Goal: Information Seeking & Learning: Learn about a topic

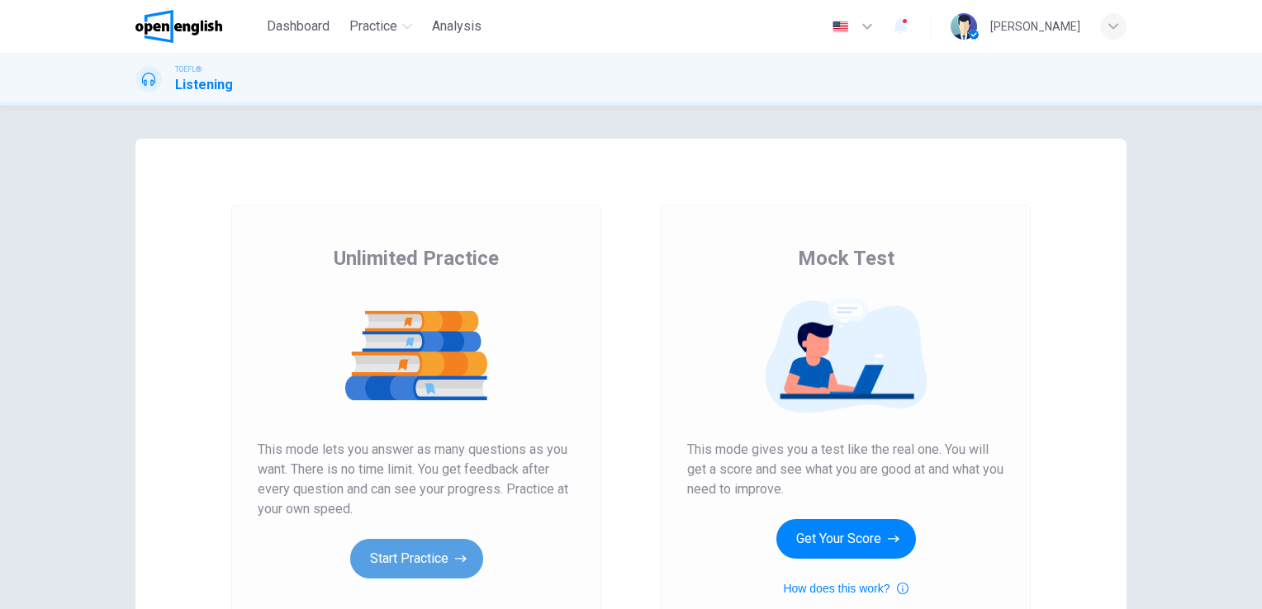
click at [380, 551] on button "Start Practice" at bounding box center [416, 559] width 133 height 40
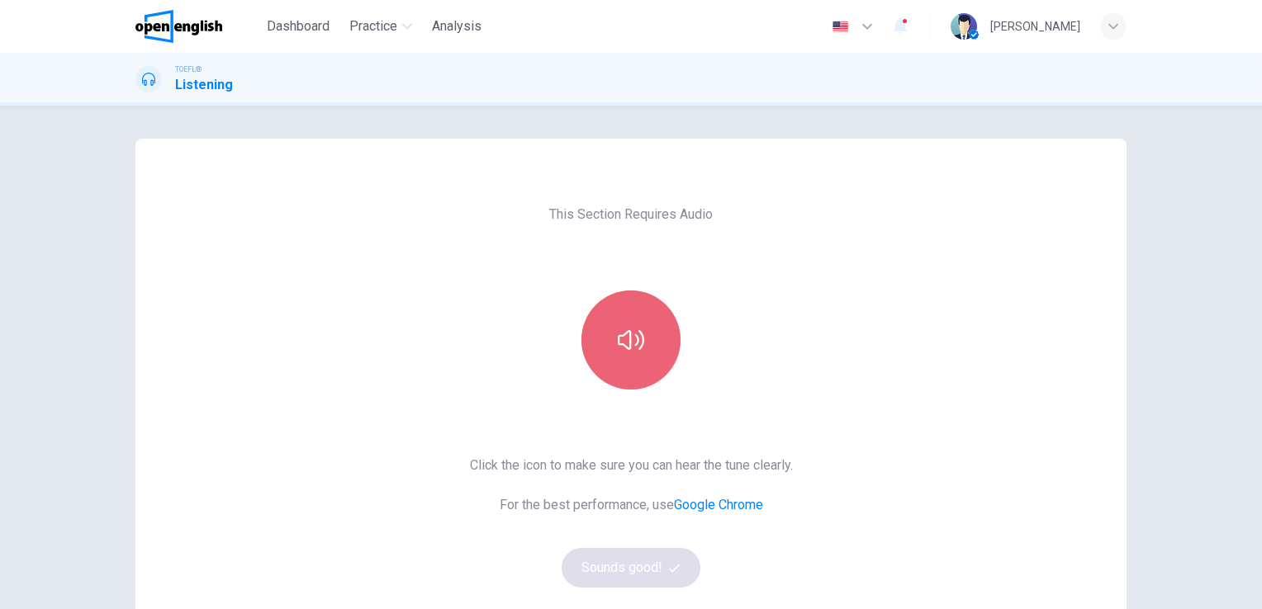
click at [625, 331] on icon "button" at bounding box center [631, 340] width 26 height 20
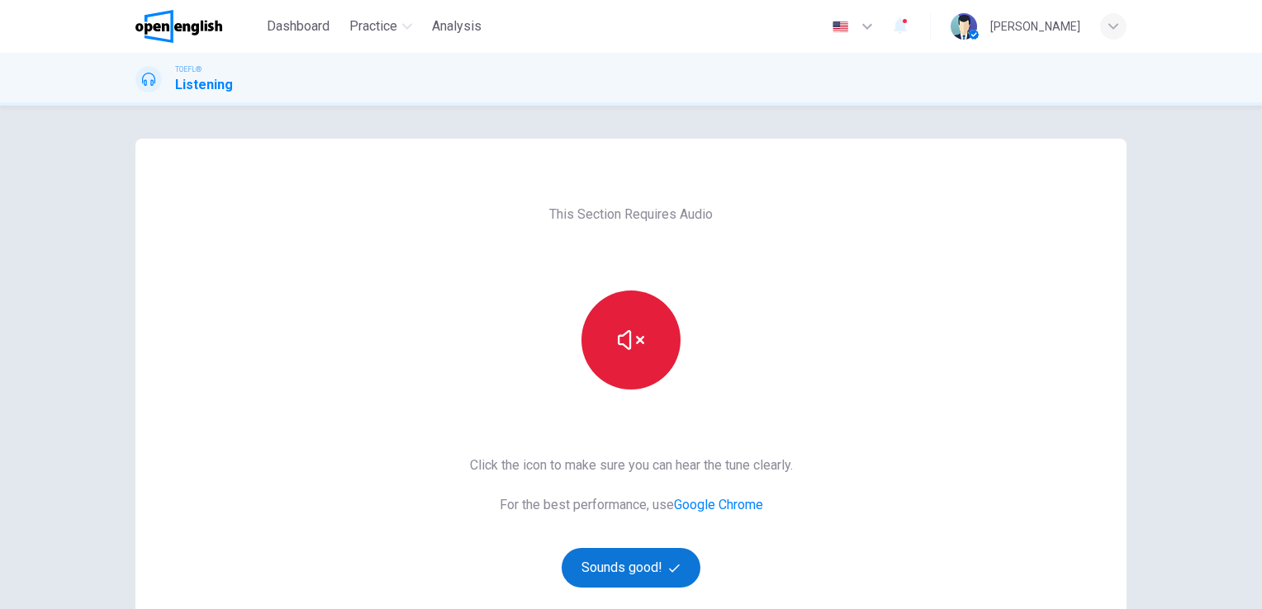
click at [607, 570] on button "Sounds good!" at bounding box center [631, 568] width 139 height 40
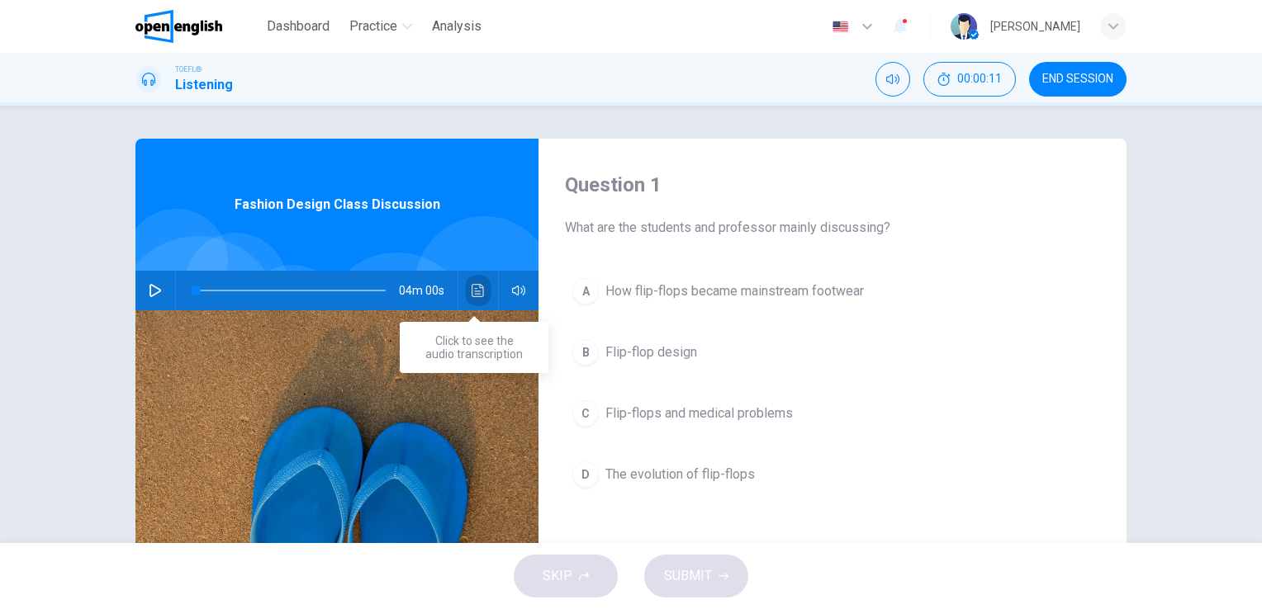
click at [472, 295] on icon "Click to see the audio transcription" at bounding box center [478, 290] width 12 height 13
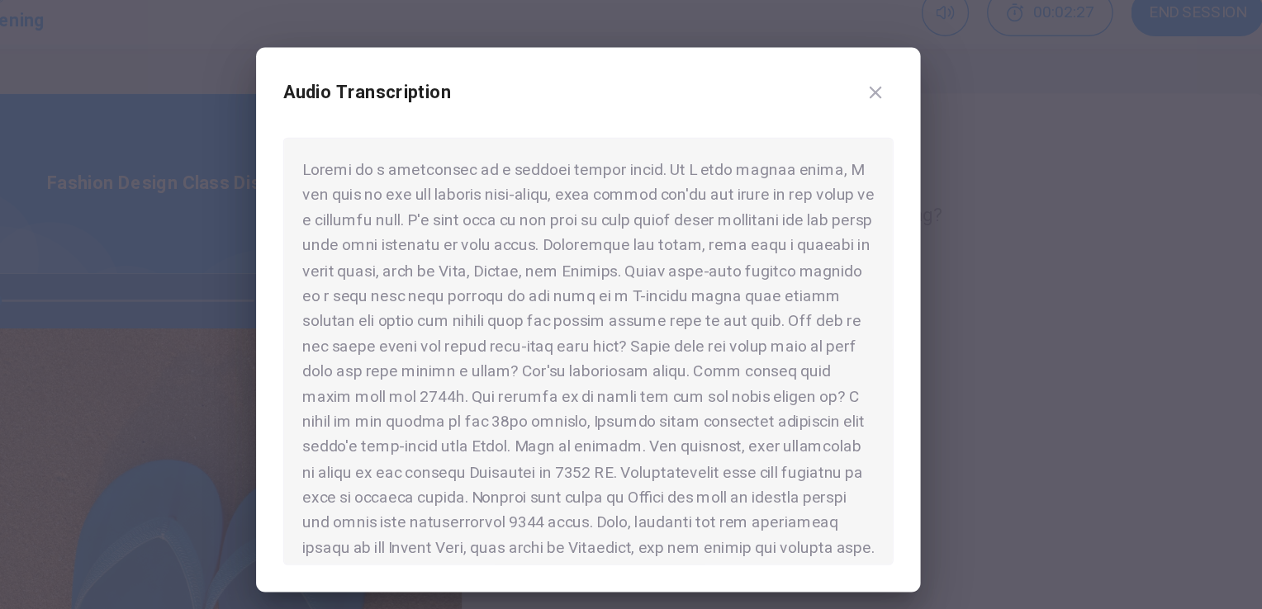
click at [220, 91] on div at bounding box center [631, 304] width 1262 height 609
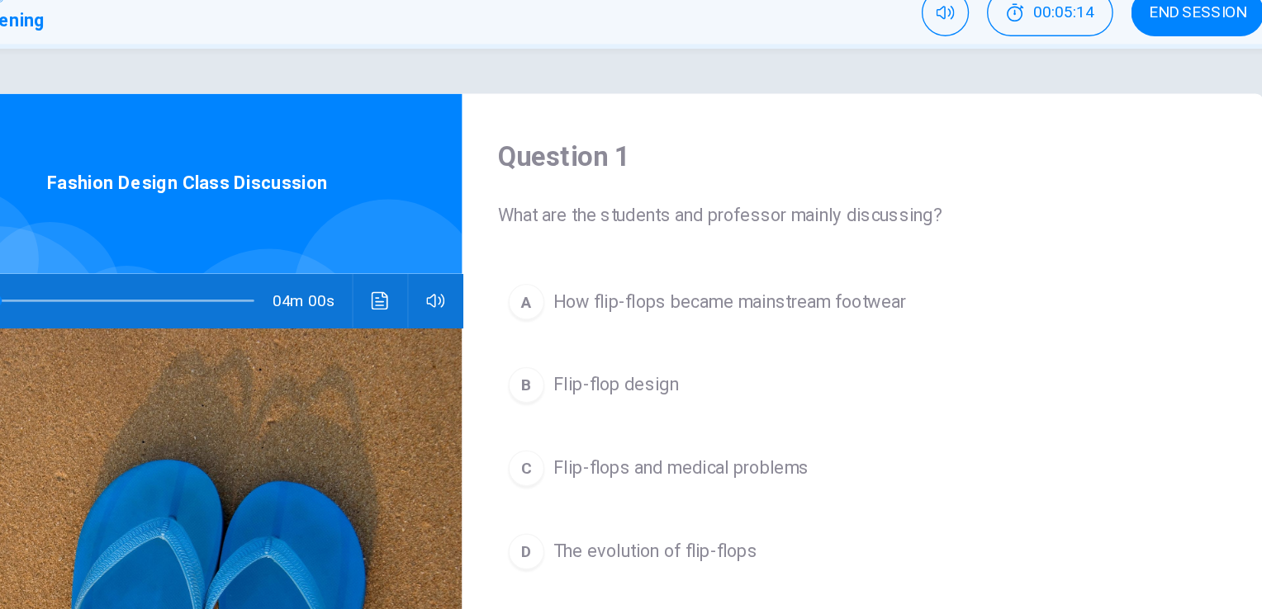
click at [784, 321] on div "A How flip-flops became mainstream footwear B Flip-flop design C Flip-flops and…" at bounding box center [832, 400] width 535 height 258
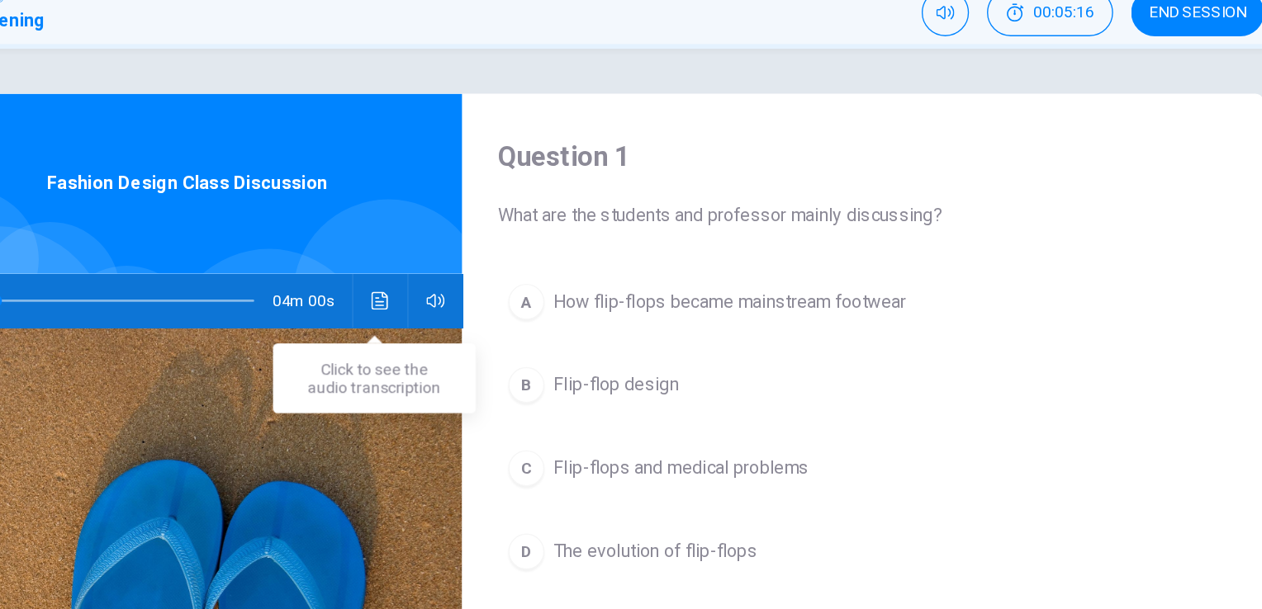
click at [476, 291] on icon "Click to see the audio transcription" at bounding box center [478, 290] width 13 height 13
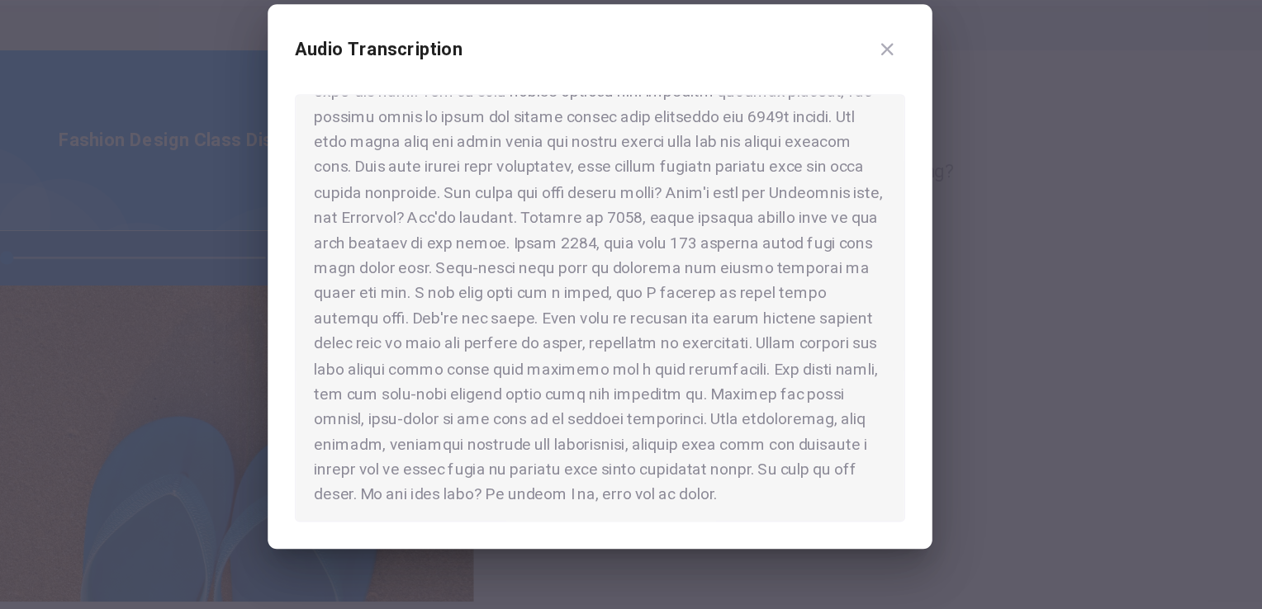
scroll to position [435, 0]
drag, startPoint x: 191, startPoint y: 114, endPoint x: 198, endPoint y: 110, distance: 8.5
click at [198, 110] on div at bounding box center [631, 304] width 1262 height 609
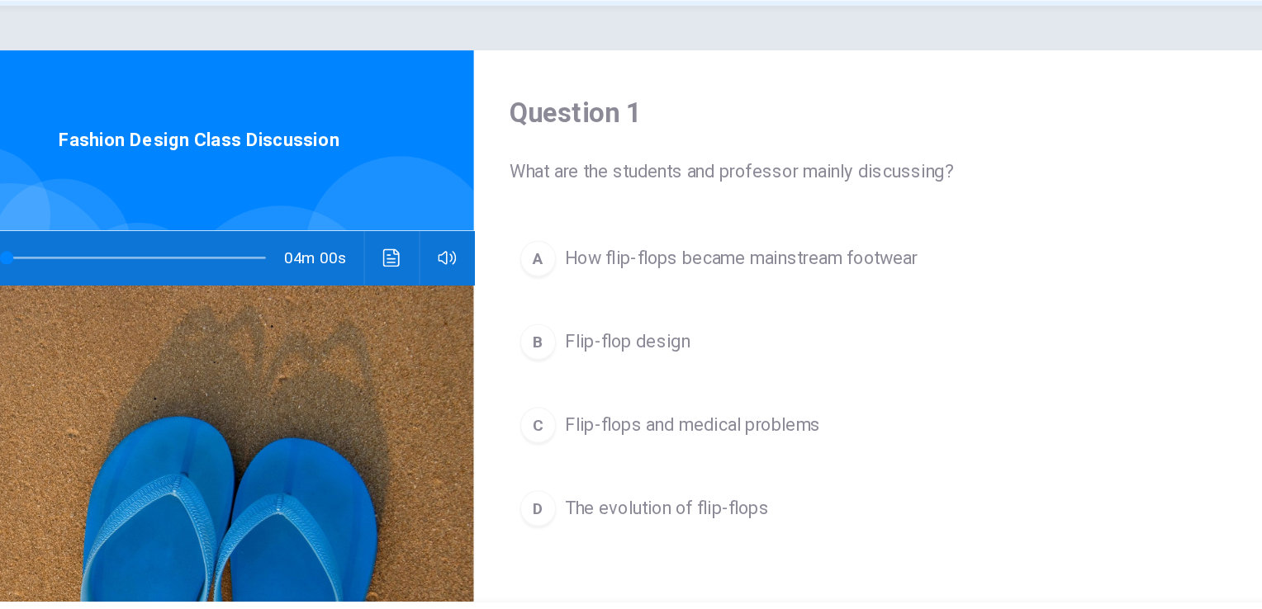
click at [214, 183] on div "Fashion Design Class Discussion" at bounding box center [336, 205] width 403 height 132
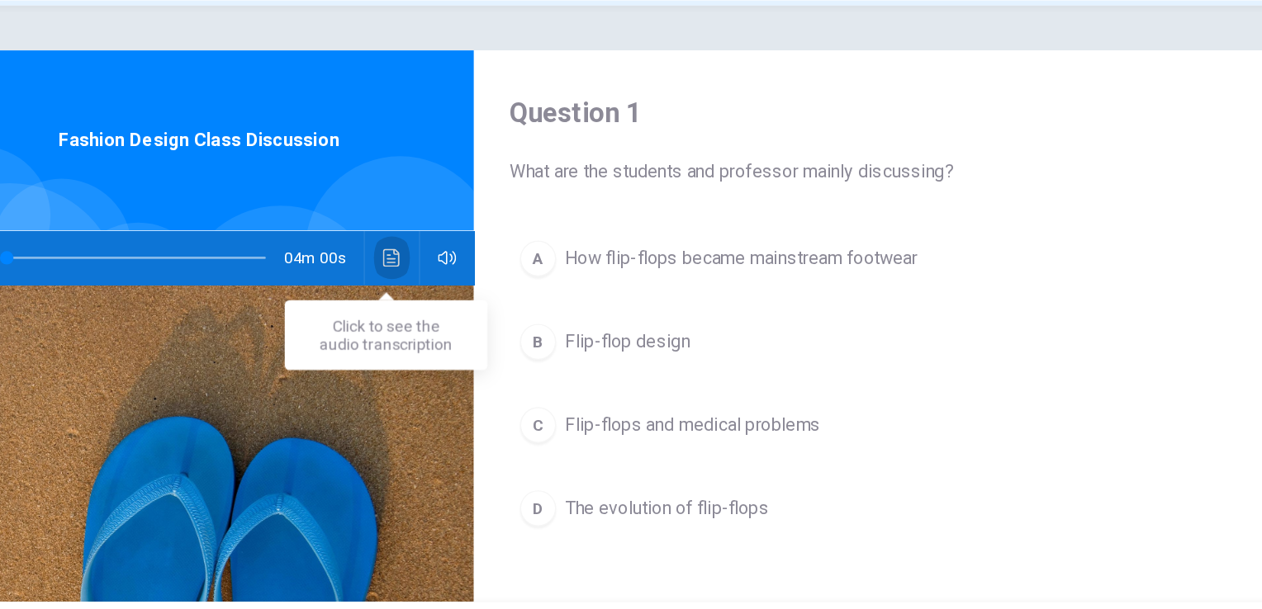
click at [472, 292] on icon "Click to see the audio transcription" at bounding box center [478, 290] width 13 height 13
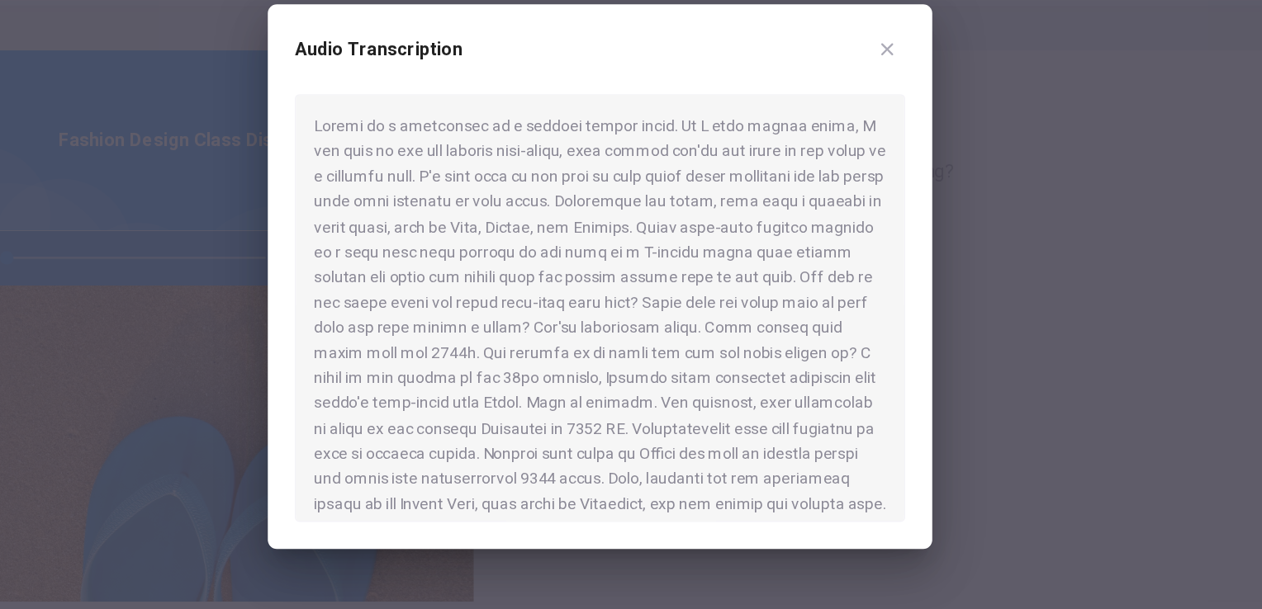
click at [299, 358] on div at bounding box center [631, 304] width 1262 height 609
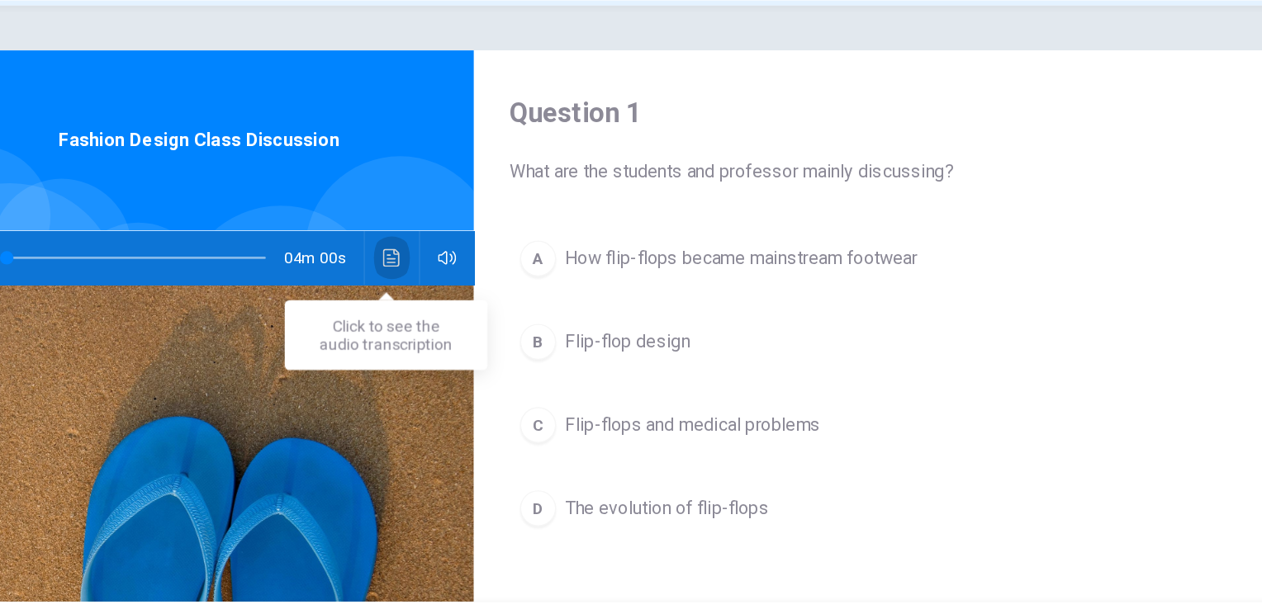
click at [476, 291] on icon "Click to see the audio transcription" at bounding box center [478, 290] width 12 height 13
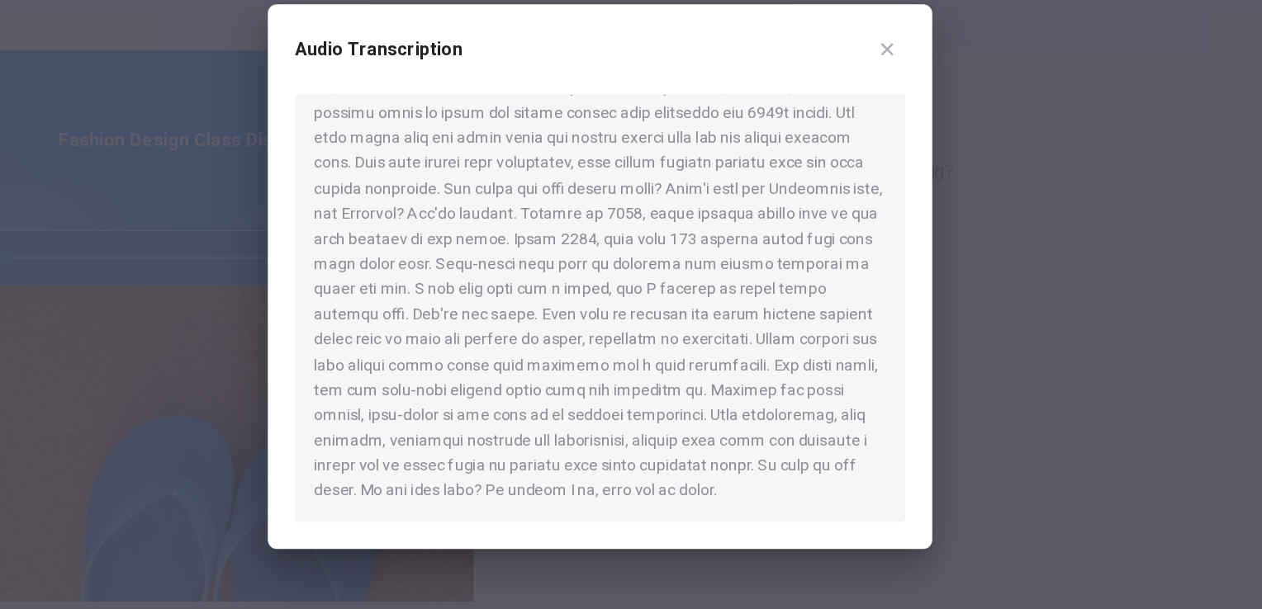
click at [211, 114] on div at bounding box center [631, 304] width 1262 height 609
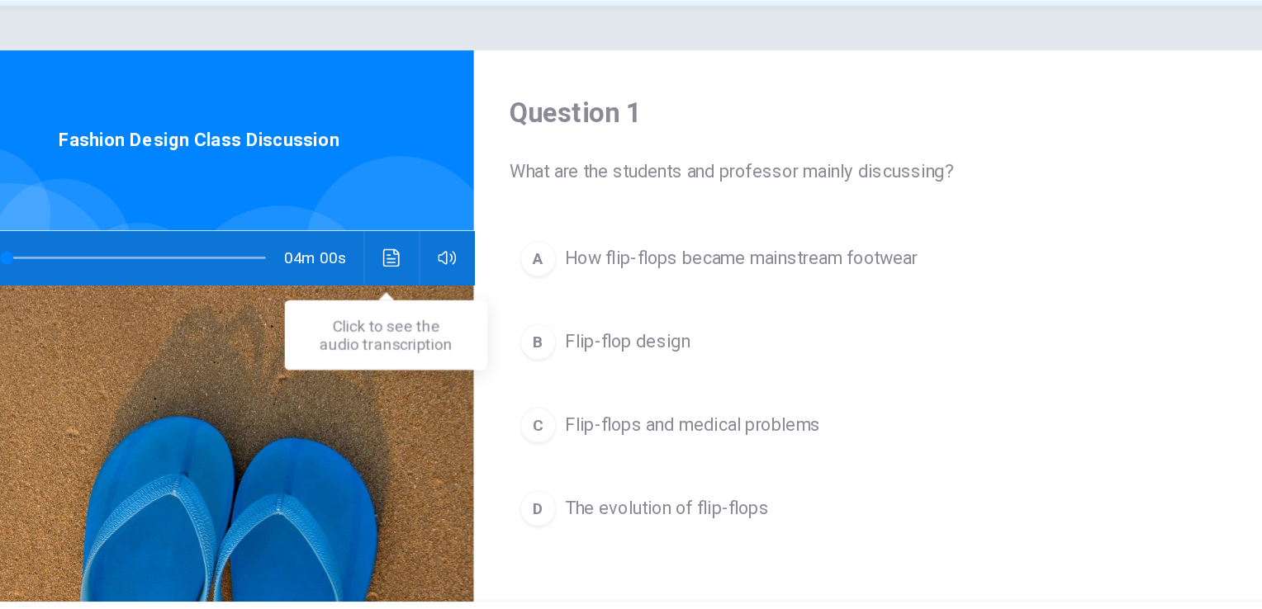
click at [471, 299] on button "Click to see the audio transcription" at bounding box center [478, 291] width 26 height 40
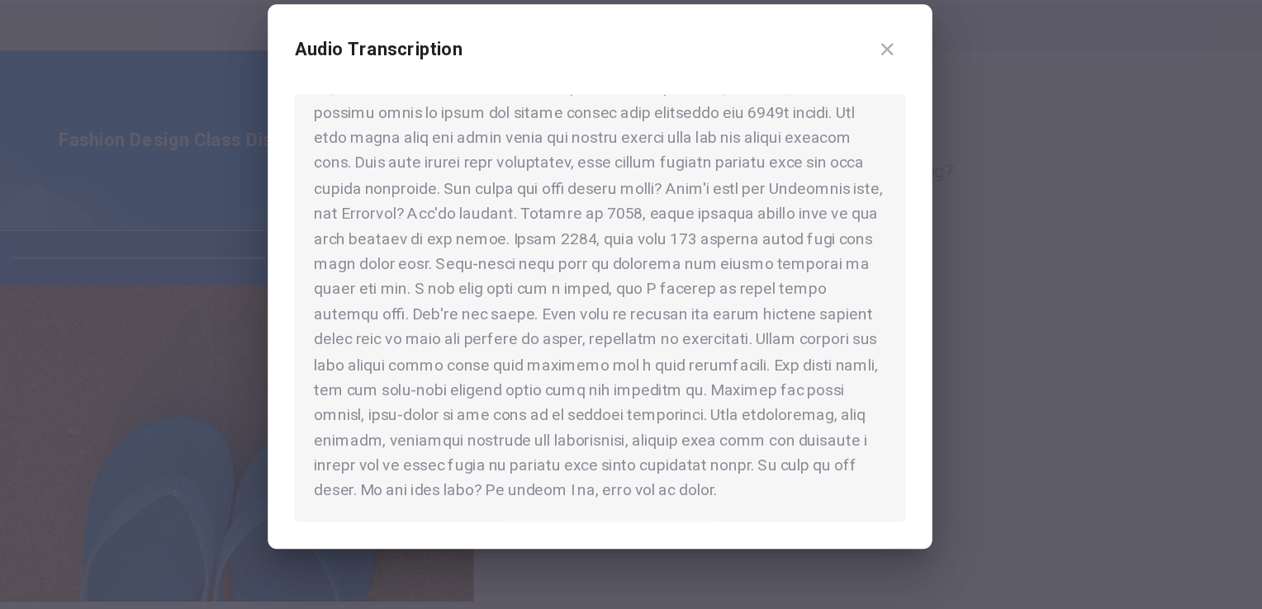
drag, startPoint x: 674, startPoint y: 374, endPoint x: 651, endPoint y: 367, distance: 24.0
click at [651, 367] on div at bounding box center [631, 328] width 448 height 314
